Goal: Information Seeking & Learning: Learn about a topic

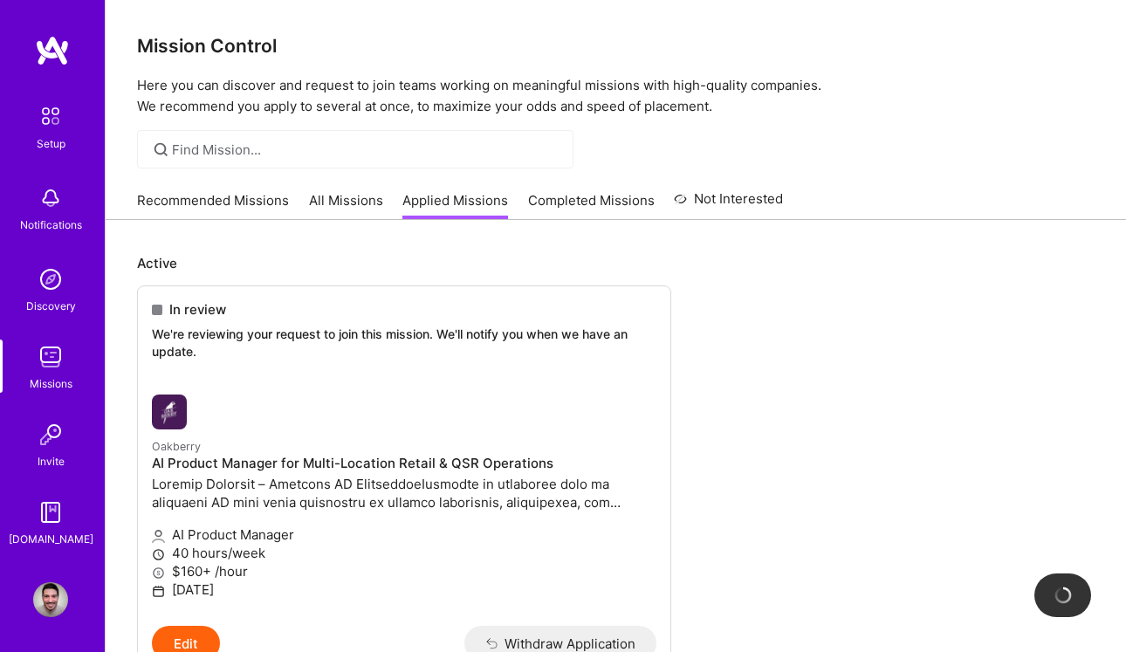
click at [178, 210] on link "Recommended Missions" at bounding box center [213, 205] width 152 height 29
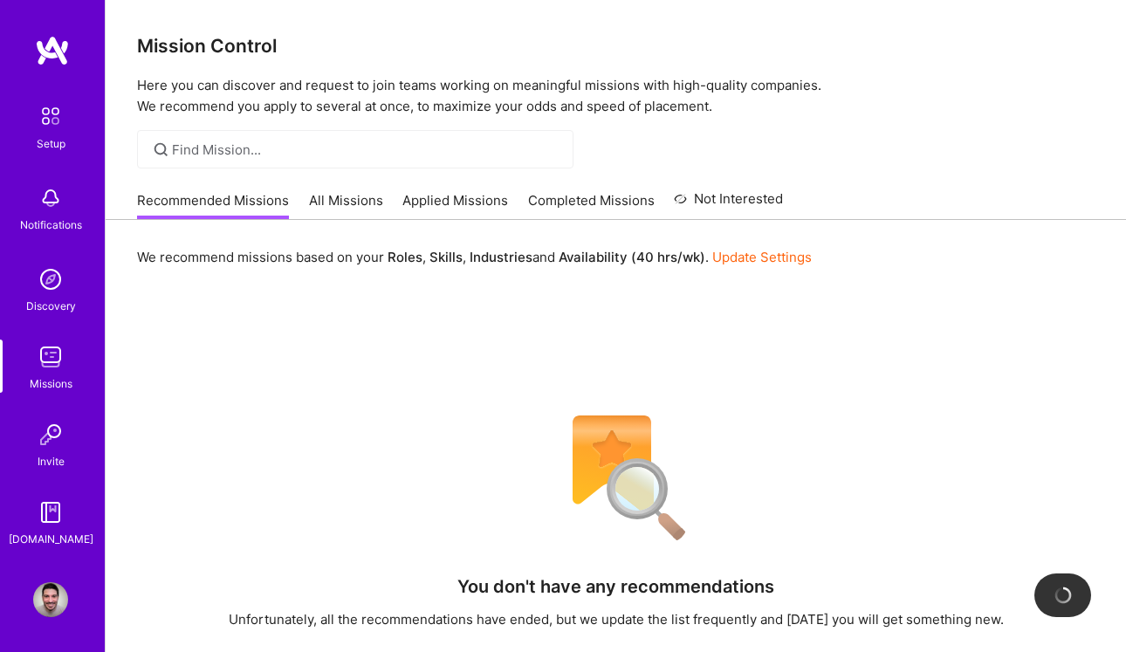
click at [344, 200] on link "All Missions" at bounding box center [346, 205] width 74 height 29
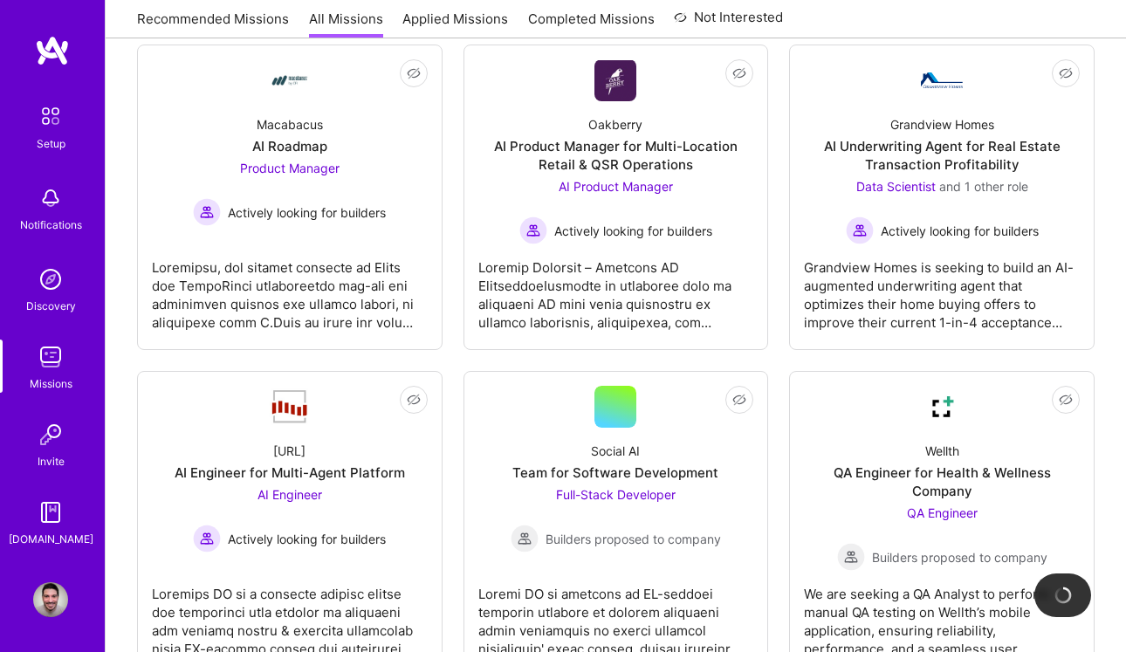
scroll to position [289, 0]
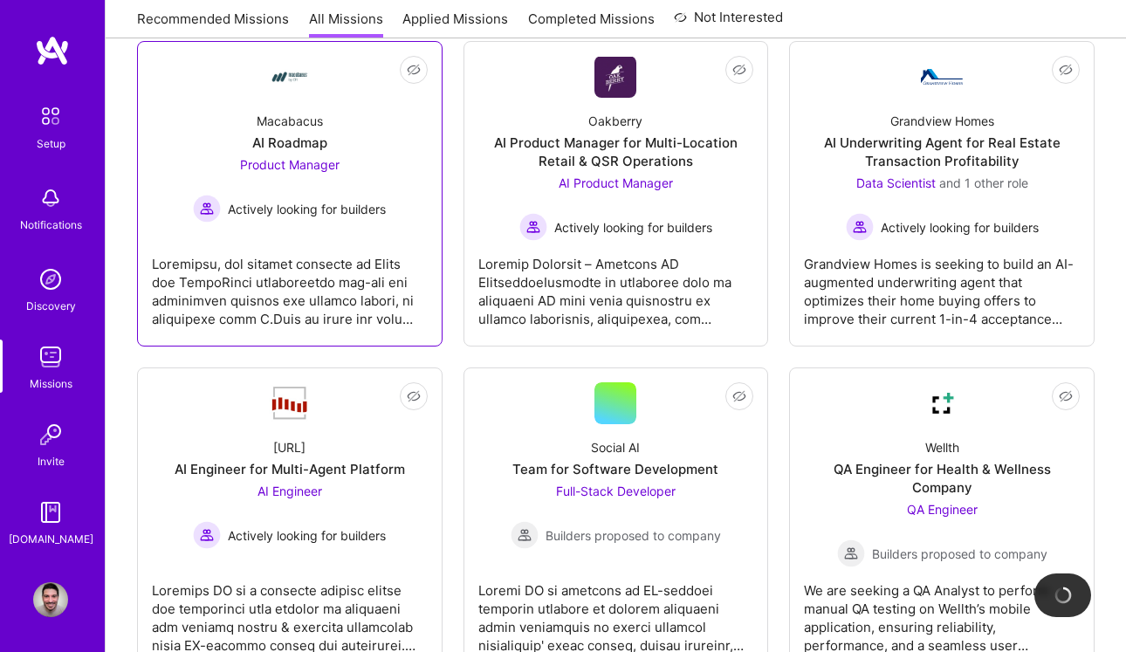
click at [307, 205] on span "Actively looking for builders" at bounding box center [307, 209] width 158 height 18
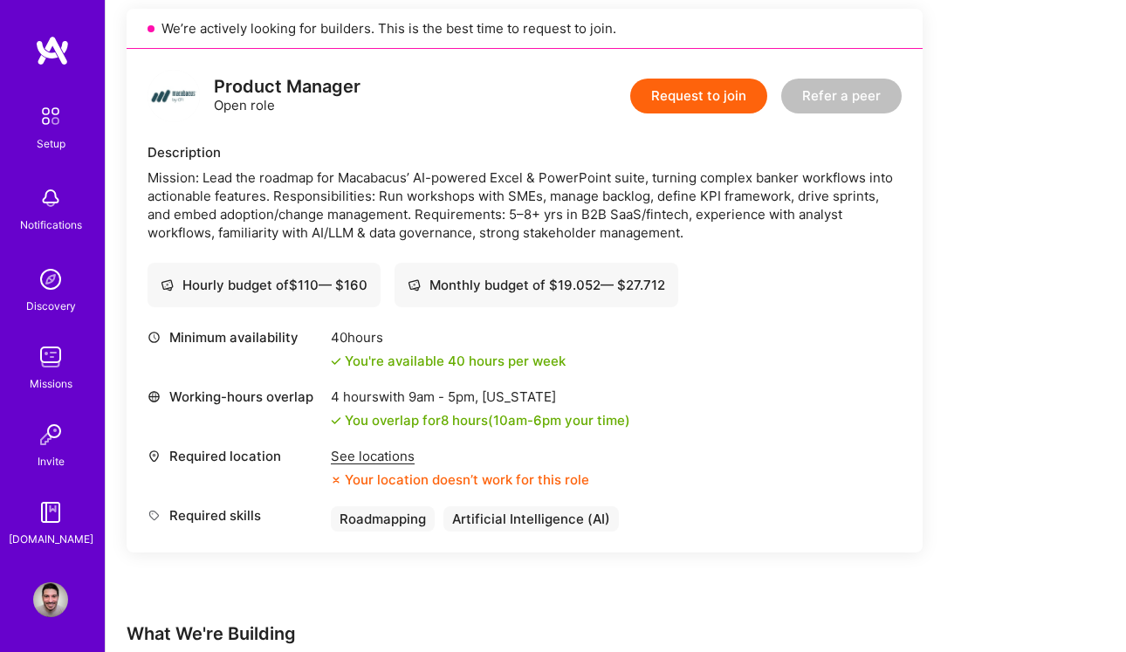
scroll to position [405, 0]
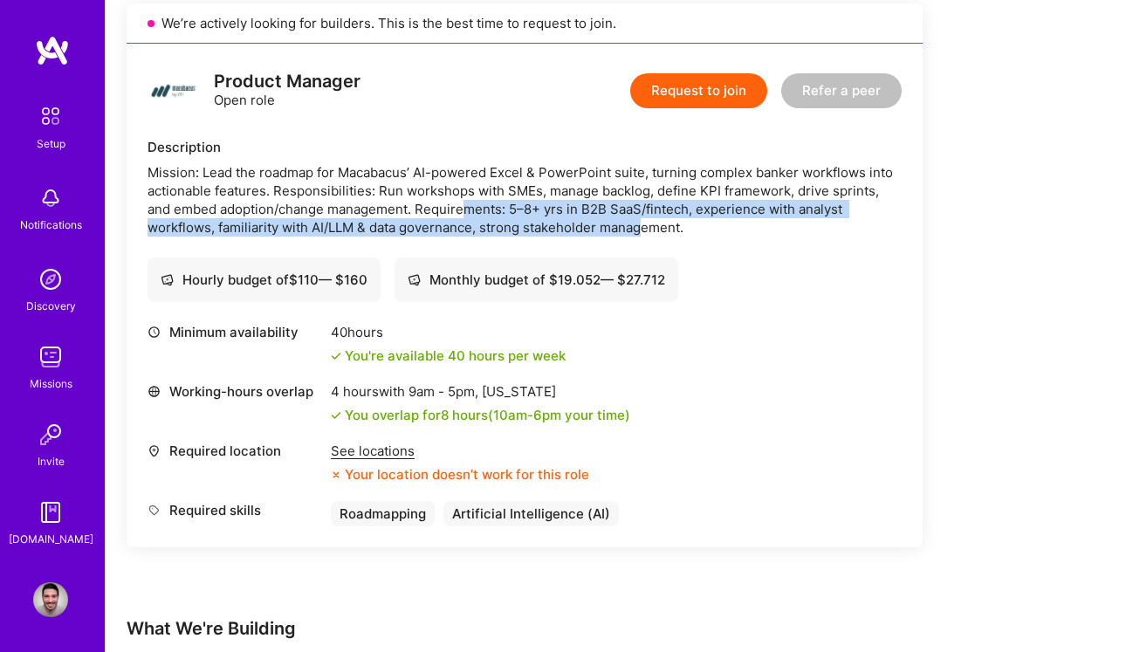
drag, startPoint x: 463, startPoint y: 204, endPoint x: 644, endPoint y: 219, distance: 182.2
click at [644, 219] on div "Mission: Lead the roadmap for Macabacus’ AI-powered Excel & PowerPoint suite, t…" at bounding box center [525, 199] width 754 height 73
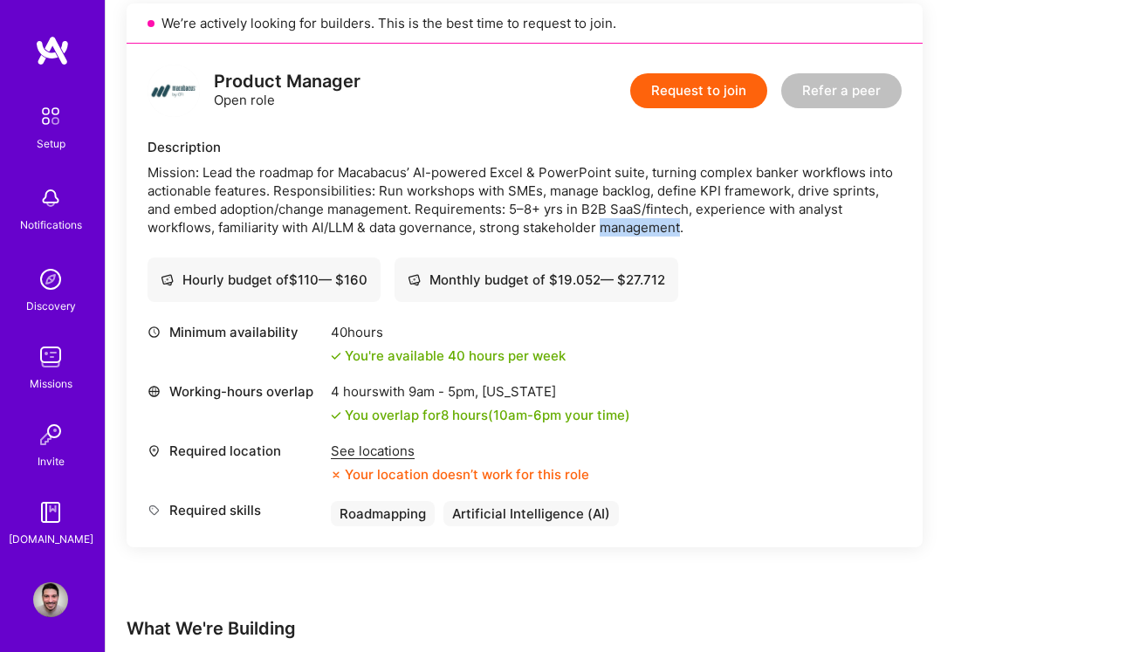
click at [644, 219] on div "Mission: Lead the roadmap for Macabacus’ AI-powered Excel & PowerPoint suite, t…" at bounding box center [525, 199] width 754 height 73
drag, startPoint x: 311, startPoint y: 230, endPoint x: 356, endPoint y: 231, distance: 45.4
click at [356, 231] on div "Mission: Lead the roadmap for Macabacus’ AI-powered Excel & PowerPoint suite, t…" at bounding box center [525, 199] width 754 height 73
click at [429, 223] on div "Mission: Lead the roadmap for Macabacus’ AI-powered Excel & PowerPoint suite, t…" at bounding box center [525, 199] width 754 height 73
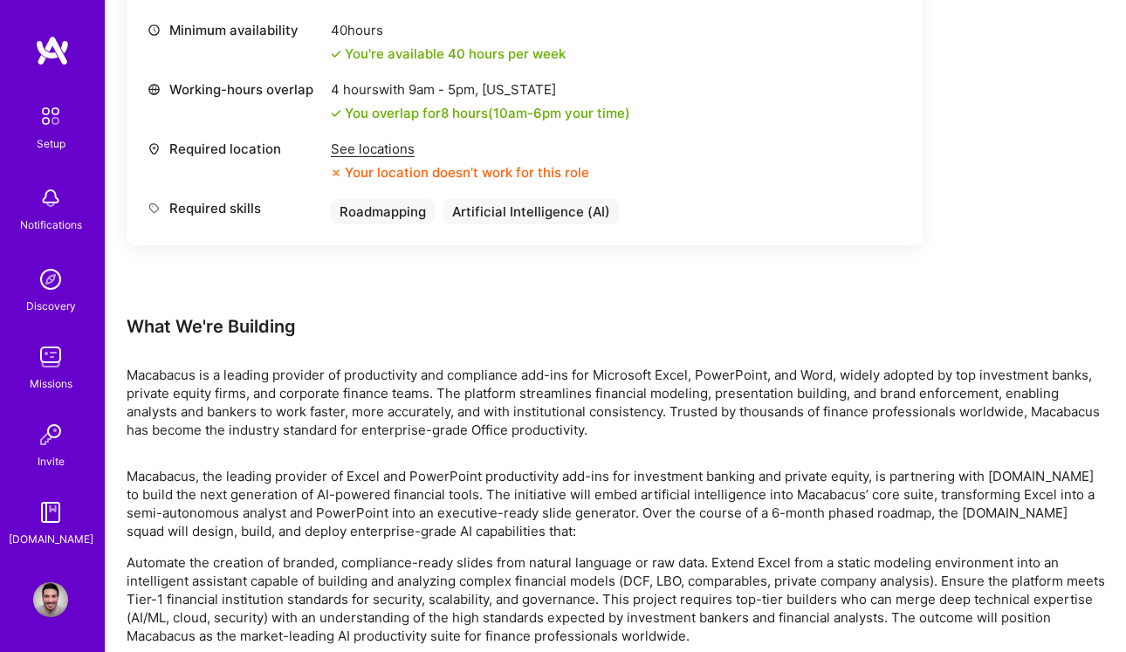
scroll to position [702, 0]
